Goal: Use online tool/utility

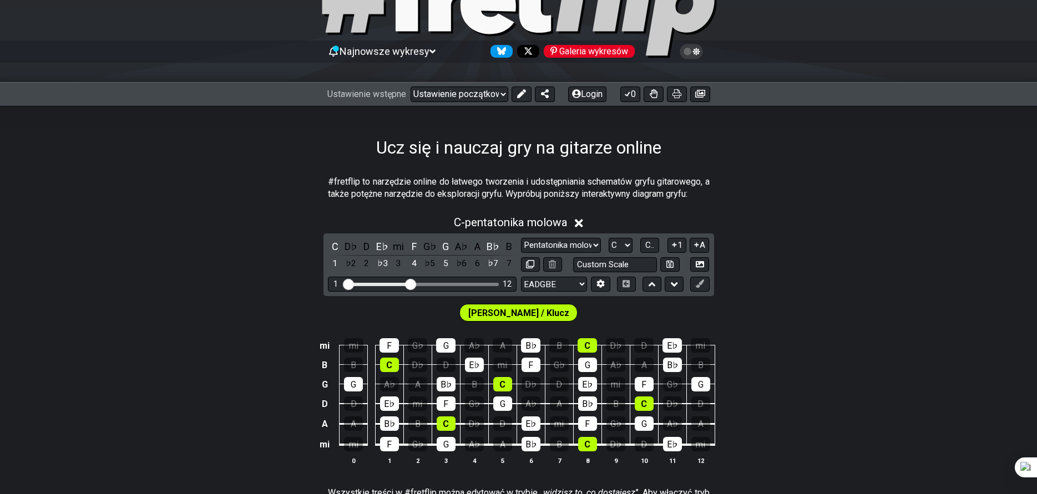
scroll to position [55, 0]
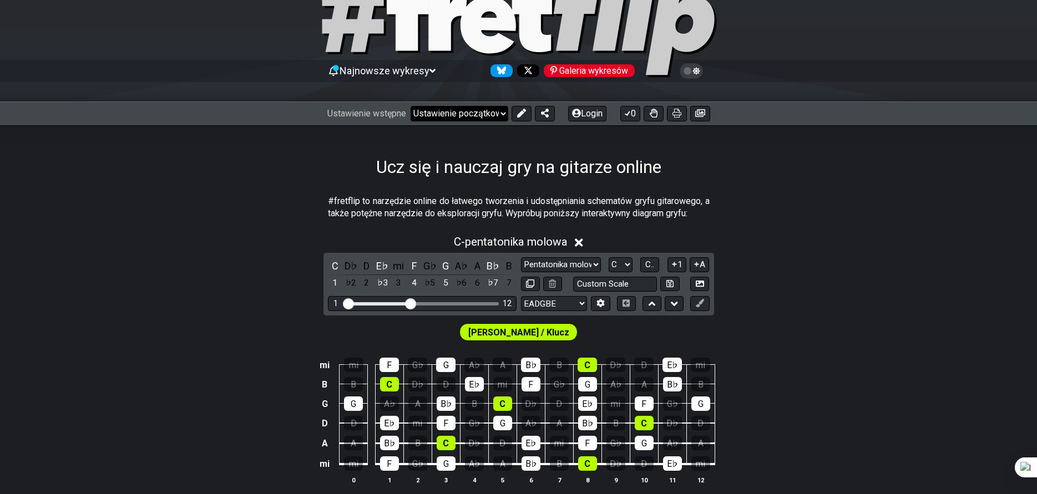
click at [488, 114] on select "Witamy w #fretflip! Ustawienie początkowe Niestandardowe ustawienia wstępne Pen…" at bounding box center [460, 114] width 98 height 16
click at [522, 116] on icon at bounding box center [521, 113] width 9 height 9
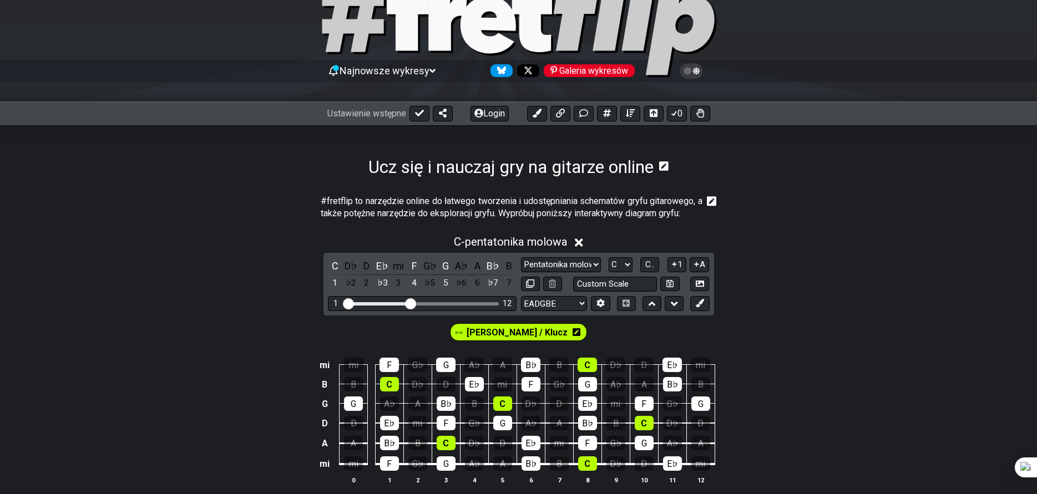
click at [582, 240] on icon at bounding box center [579, 243] width 8 height 12
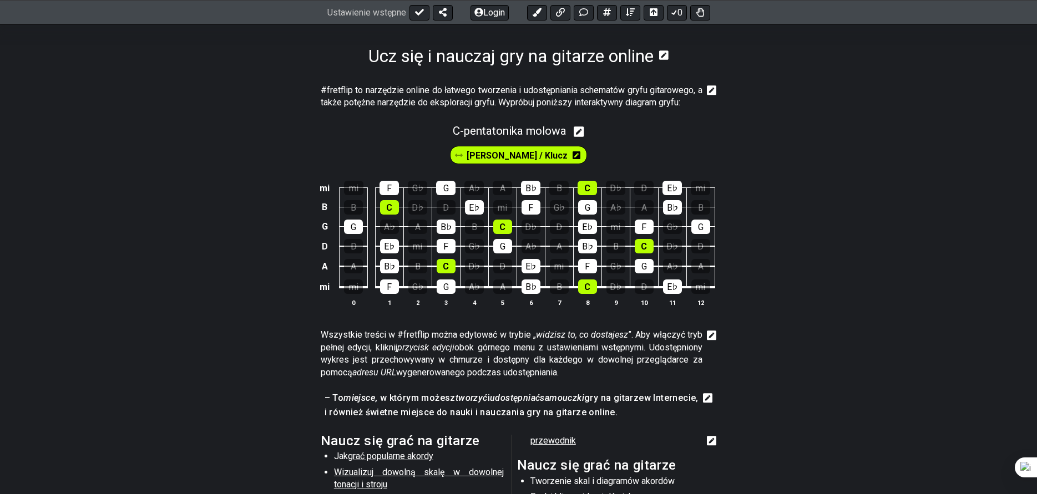
scroll to position [0, 0]
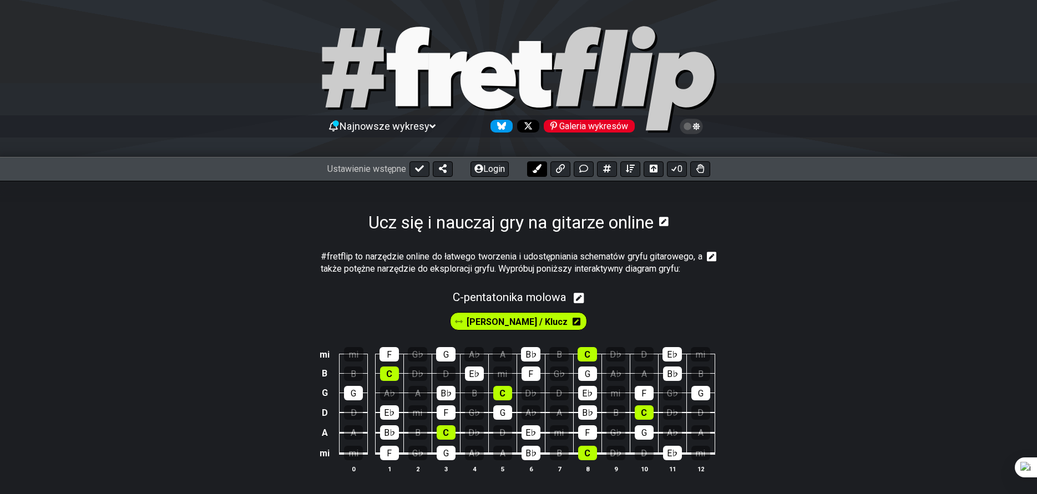
click at [531, 168] on button at bounding box center [537, 169] width 20 height 16
click at [462, 320] on font "[PERSON_NAME] / Klucz" at bounding box center [467, 322] width 101 height 11
click at [519, 322] on icon at bounding box center [523, 322] width 8 height 8
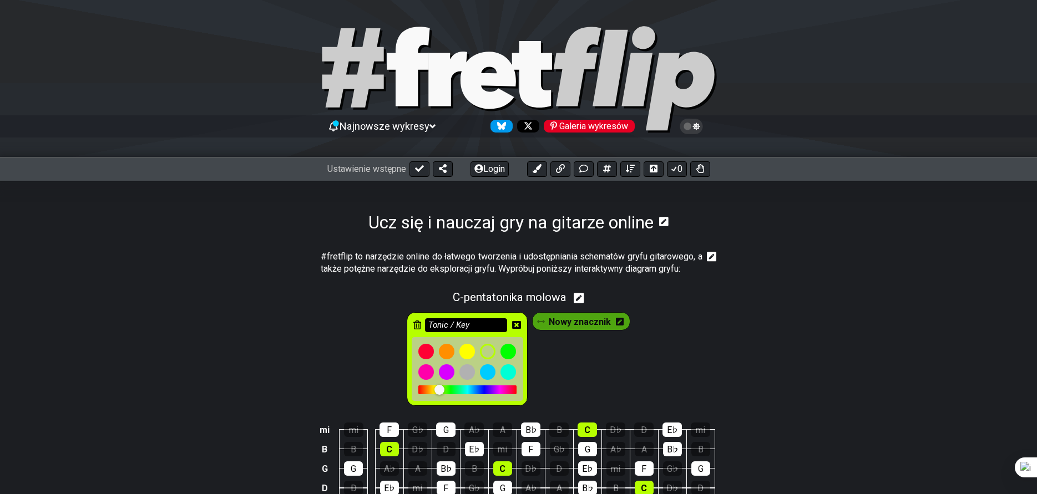
click at [454, 321] on input "Tonic / Key" at bounding box center [466, 326] width 82 height 14
click at [473, 326] on input "Tonic / Key" at bounding box center [466, 326] width 82 height 14
click at [478, 326] on input "Tonic / Key" at bounding box center [466, 326] width 82 height 14
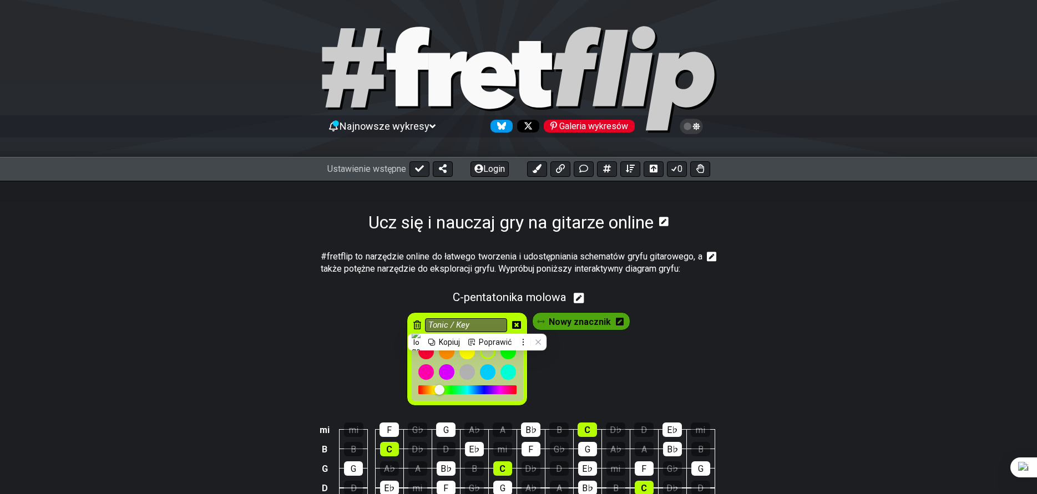
click at [710, 289] on div "C - pentatonika molowa" at bounding box center [518, 294] width 1037 height 21
select select "C"
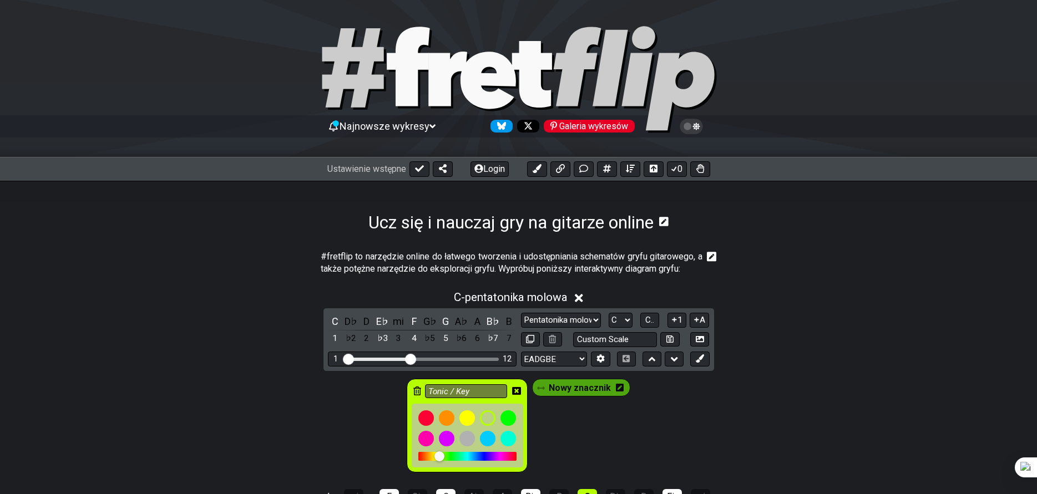
drag, startPoint x: 591, startPoint y: 216, endPoint x: 607, endPoint y: 222, distance: 17.0
